Goal: Use online tool/utility: Use online tool/utility

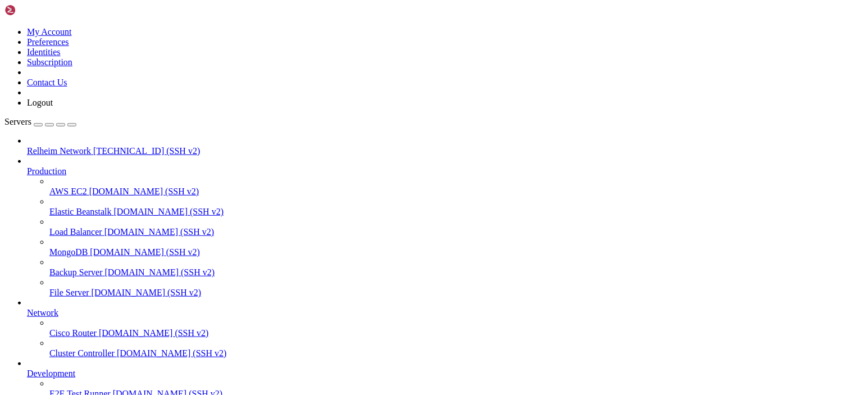
drag, startPoint x: 204, startPoint y: 944, endPoint x: 16, endPoint y: 879, distance: 198.9
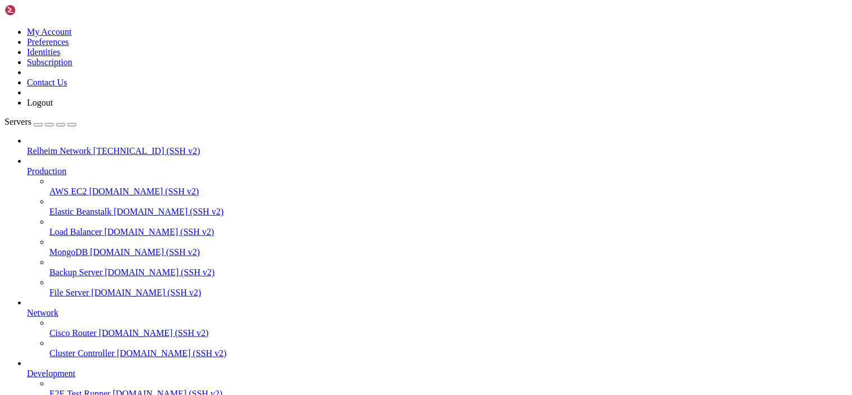
scroll to position [362, 0]
drag, startPoint x: 278, startPoint y: 947, endPoint x: 217, endPoint y: 966, distance: 64.0
click html "Page up root@NIF4 ~ # tar -xzf /var/lib/pterodactyl/volumes/07c7380f-1b87-4001-…"
drag, startPoint x: 225, startPoint y: 946, endPoint x: 57, endPoint y: 925, distance: 169.2
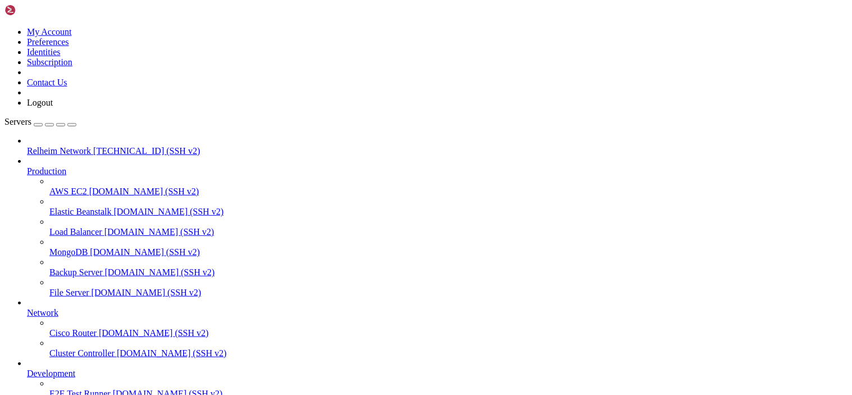
drag, startPoint x: 90, startPoint y: 943, endPoint x: 15, endPoint y: 863, distance: 110.5
drag, startPoint x: 94, startPoint y: 944, endPoint x: 15, endPoint y: 860, distance: 115.2
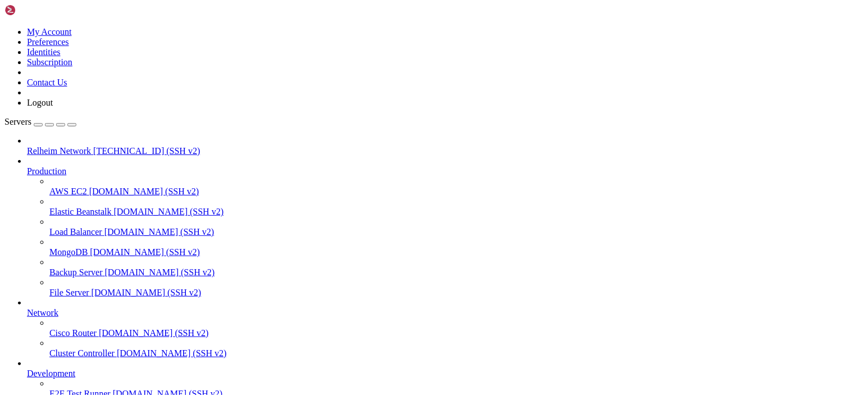
drag, startPoint x: 110, startPoint y: 946, endPoint x: 171, endPoint y: 954, distance: 61.7
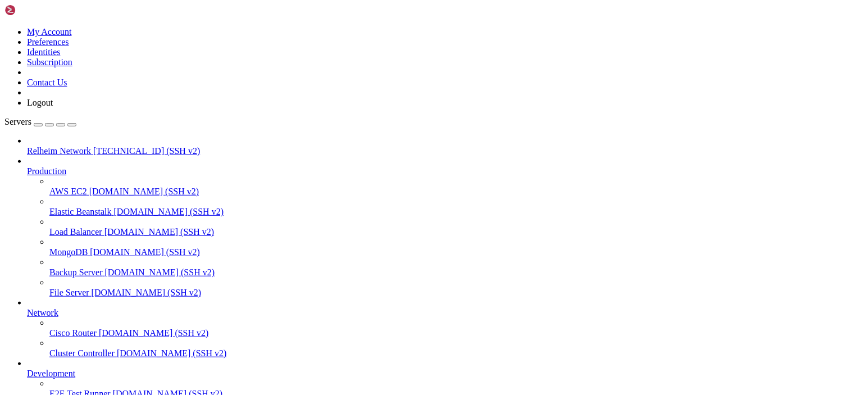
scroll to position [0, 0]
drag, startPoint x: 135, startPoint y: 940, endPoint x: 29, endPoint y: 594, distance: 361.4
click html "Page up Welcome to Ubuntu 24.04.2 LTS (GNU/Linux 6.8.0-60-generic x86_64) * Doc…"
